Goal: Check status: Check status

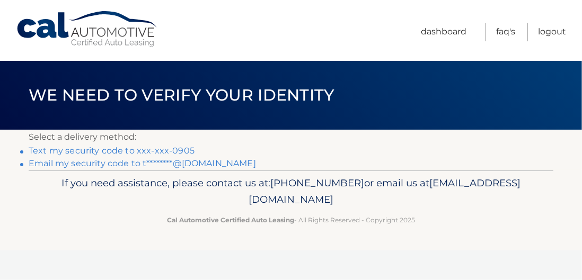
click at [167, 149] on link "Text my security code to xxx-xxx-0905" at bounding box center [112, 151] width 166 height 10
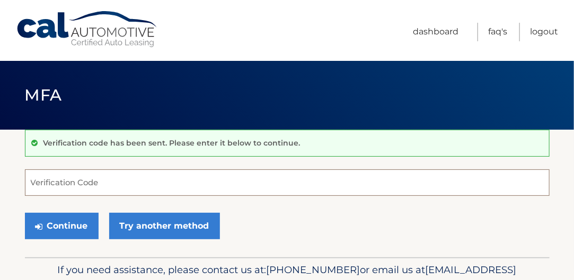
click at [251, 183] on input "Verification Code" at bounding box center [287, 183] width 525 height 26
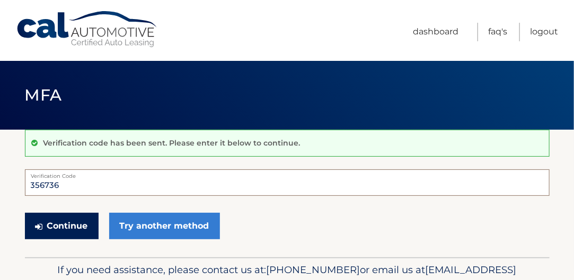
type input "356736"
click at [79, 226] on button "Continue" at bounding box center [62, 226] width 74 height 26
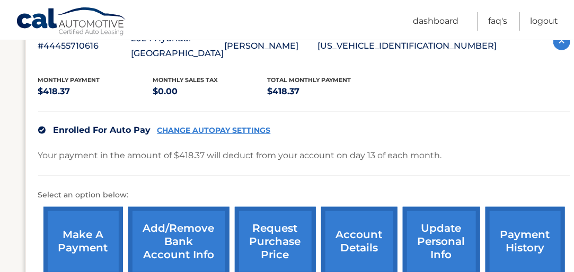
scroll to position [210, 0]
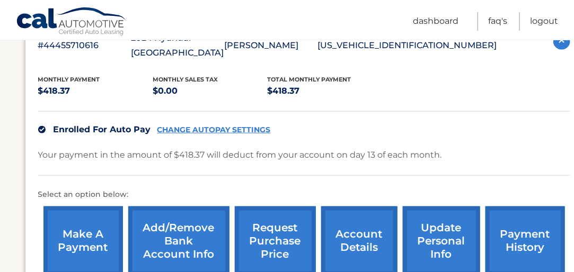
click at [530, 230] on link "payment history" at bounding box center [524, 241] width 79 height 69
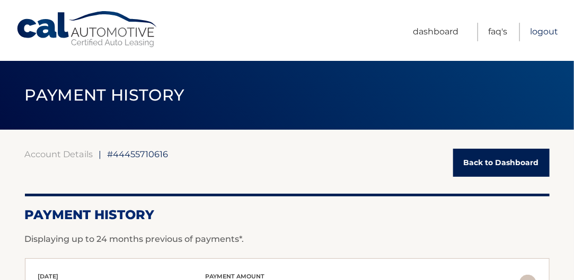
click at [538, 30] on link "Logout" at bounding box center [544, 32] width 28 height 19
